Goal: Navigation & Orientation: Go to known website

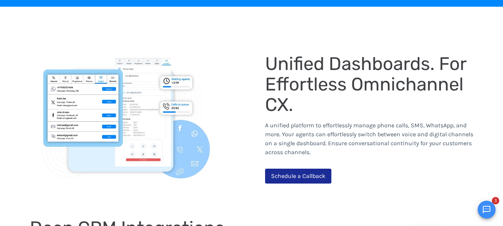
scroll to position [552, 0]
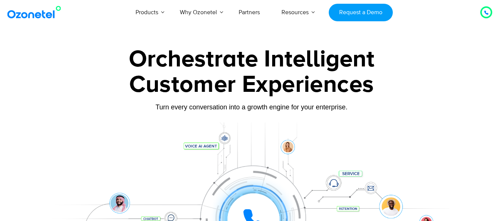
click at [486, 12] on icon at bounding box center [487, 13] width 4 height 4
click at [491, 9] on div at bounding box center [487, 12] width 12 height 12
click at [485, 18] on div at bounding box center [486, 12] width 15 height 15
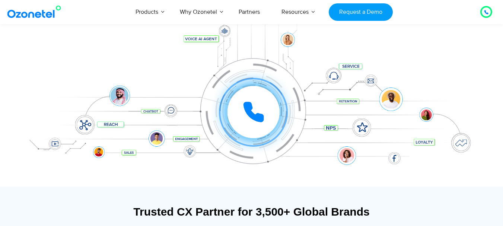
scroll to position [112, 0]
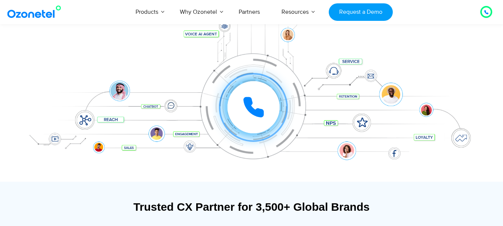
click at [245, 101] on icon at bounding box center [253, 107] width 19 height 19
click at [255, 107] on icon at bounding box center [254, 107] width 22 height 22
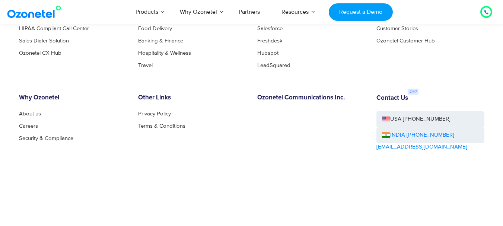
scroll to position [4154, 0]
